Goal: Navigation & Orientation: Find specific page/section

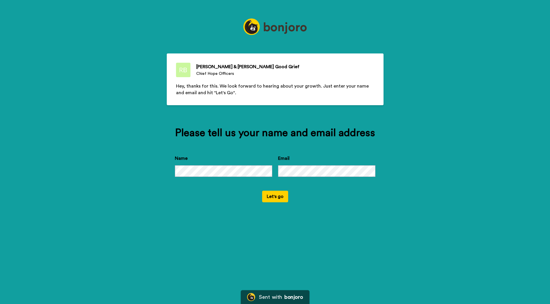
click at [437, 48] on div "Ryan & Calie Good Grief Chief Hope Officers Hey, thanks for this. We look forwa…" at bounding box center [275, 152] width 550 height 304
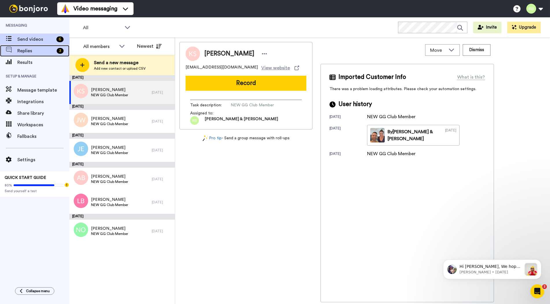
click at [56, 50] on div "3" at bounding box center [61, 51] width 15 height 6
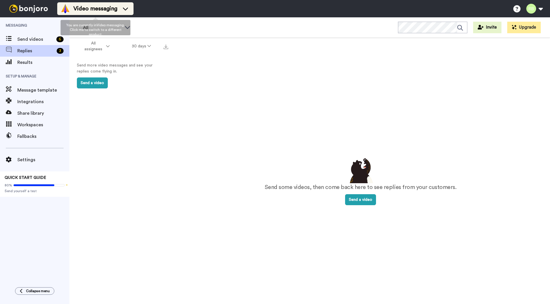
click at [85, 11] on span "Video messaging" at bounding box center [95, 9] width 44 height 8
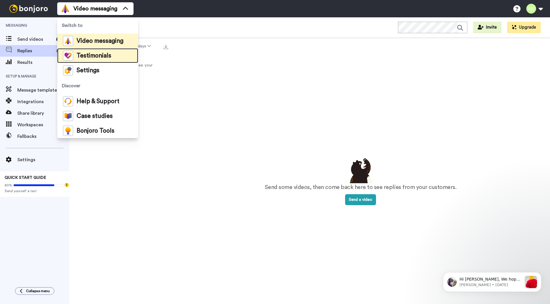
click at [94, 53] on span "Testimonials" at bounding box center [94, 56] width 35 height 6
